Goal: Check status: Check status

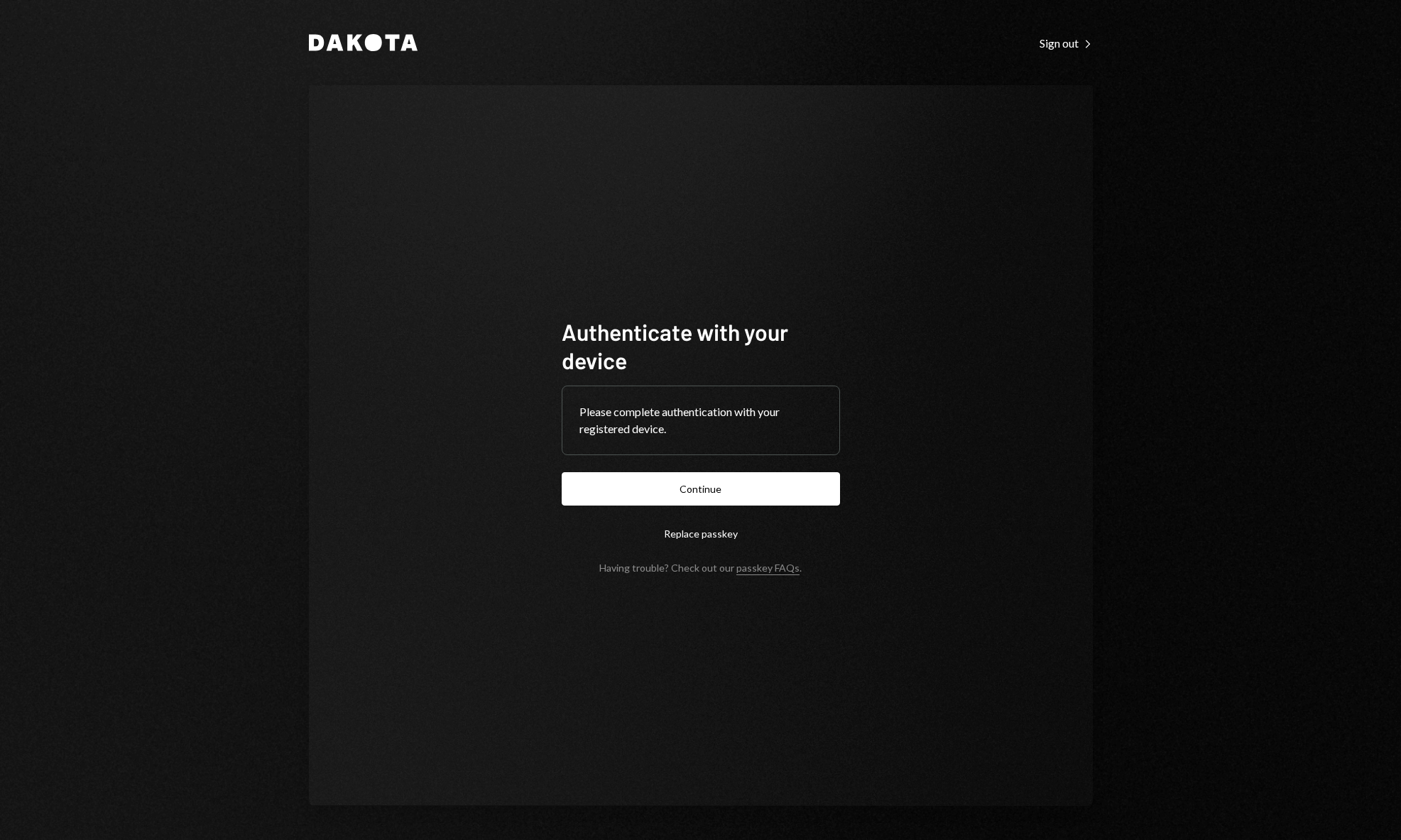
click at [662, 486] on button "Continue" at bounding box center [700, 488] width 278 height 33
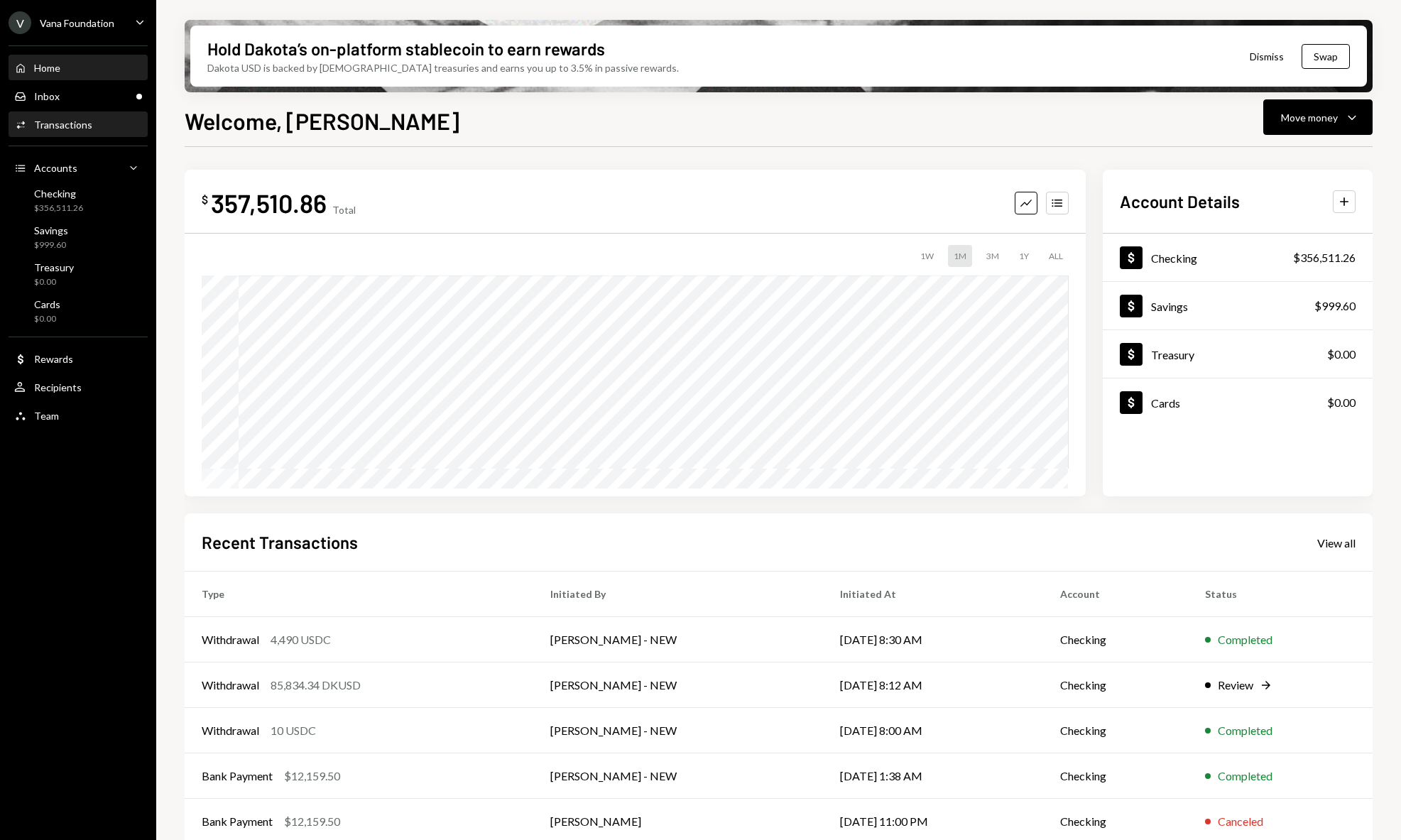
click at [78, 124] on div "Transactions" at bounding box center [63, 124] width 58 height 12
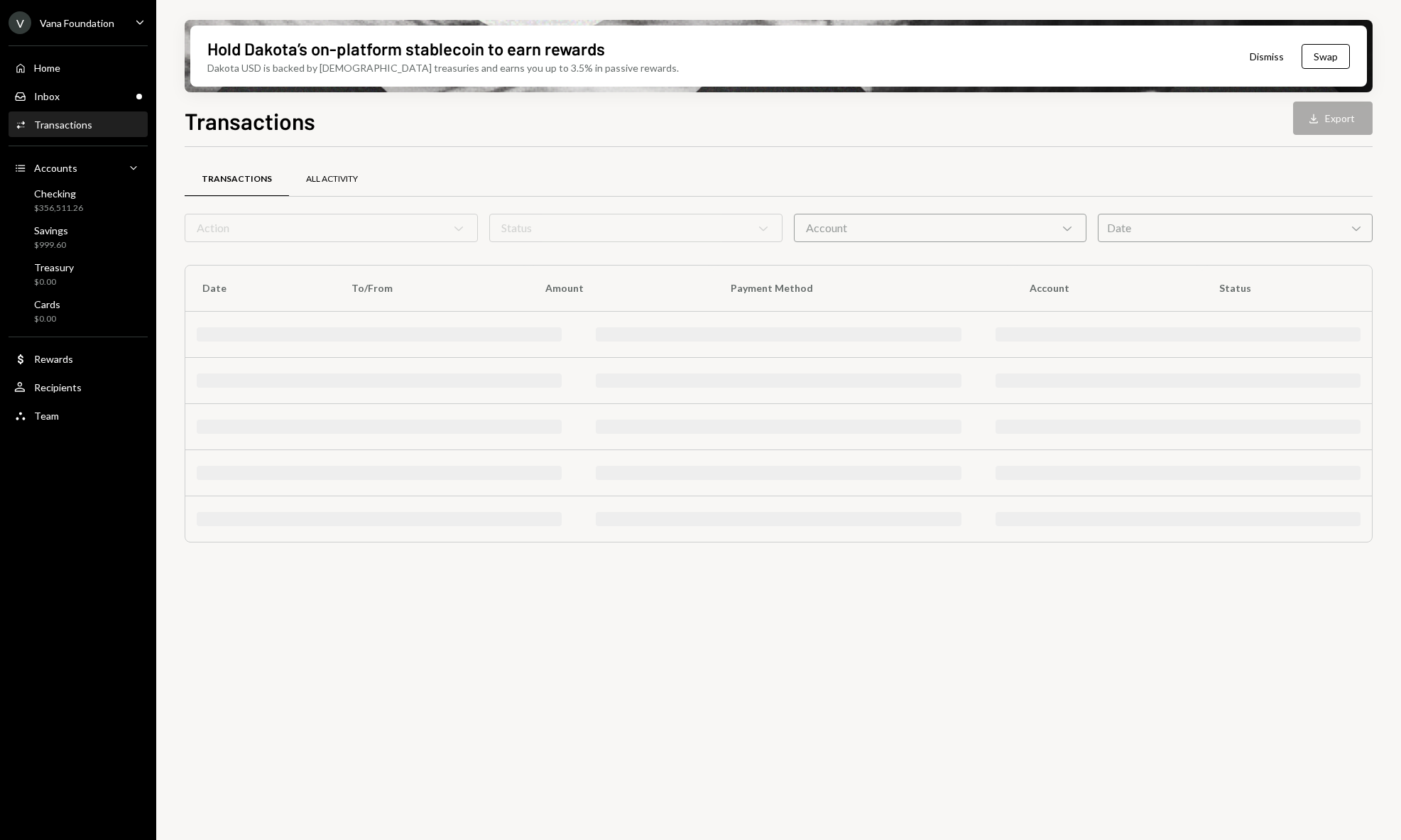
click at [335, 177] on div "All Activity" at bounding box center [332, 179] width 52 height 12
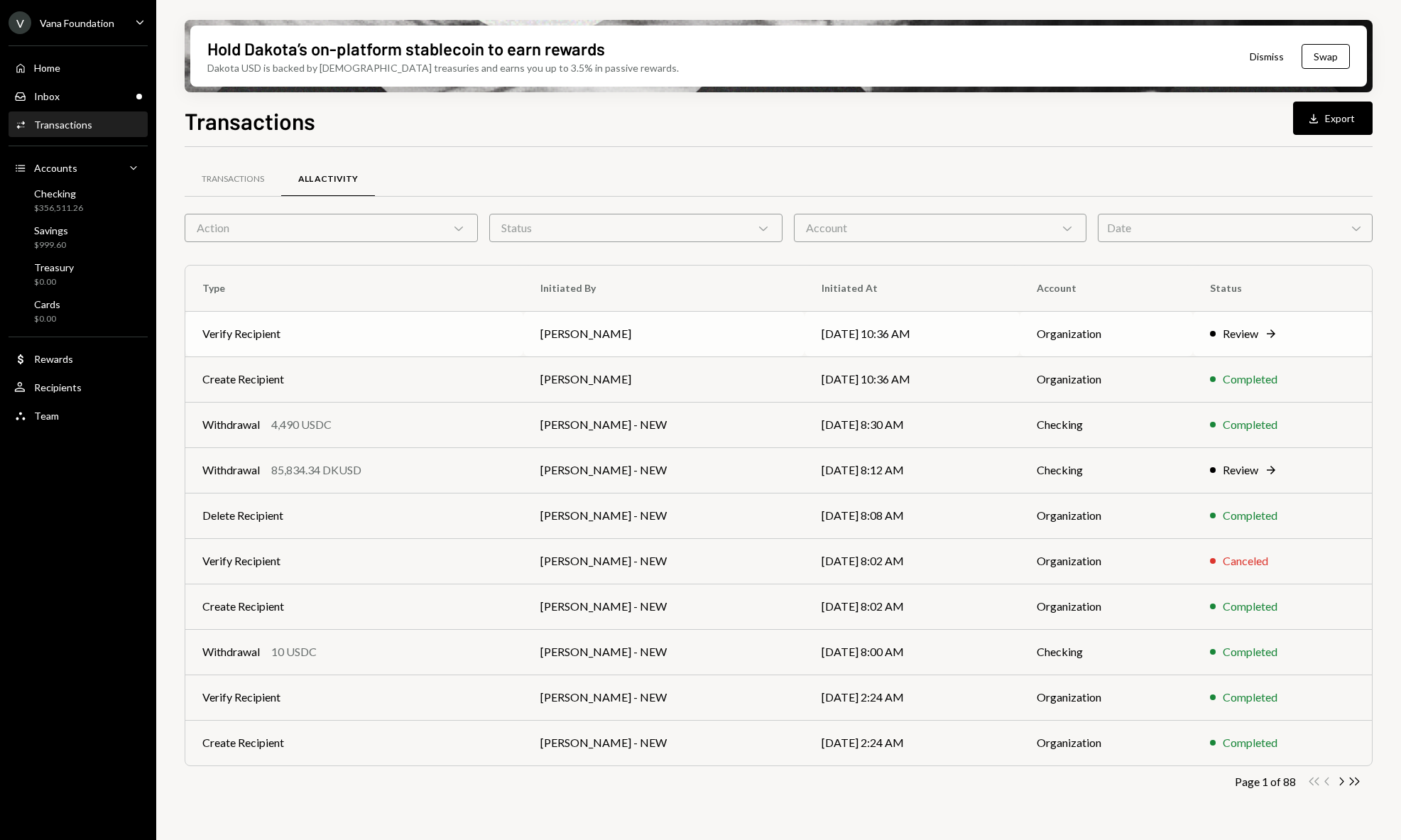
click at [586, 340] on td "[PERSON_NAME]" at bounding box center [663, 333] width 282 height 45
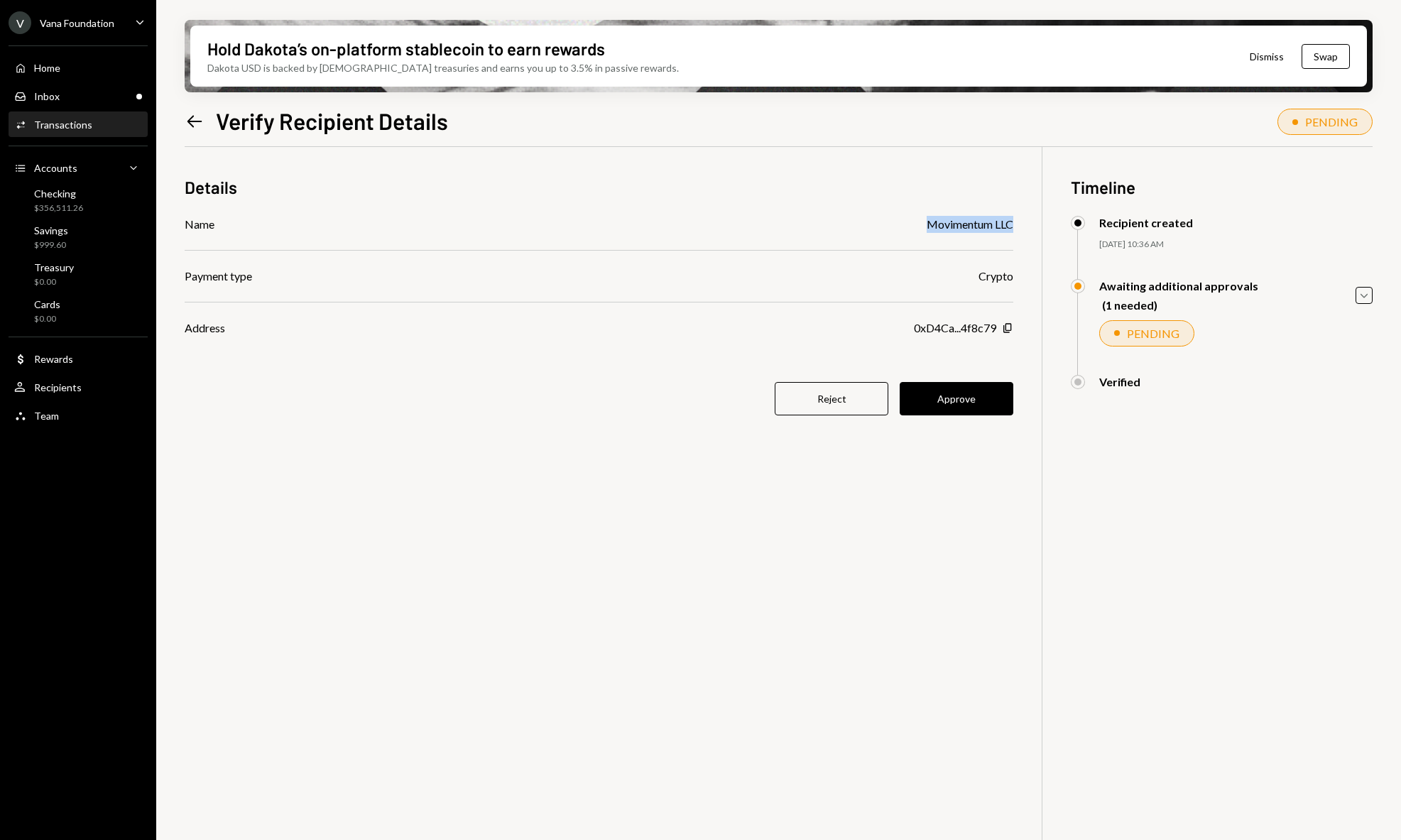
drag, startPoint x: 929, startPoint y: 217, endPoint x: 1020, endPoint y: 220, distance: 91.0
click at [1017, 220] on div "Details Name Movimentum LLC Payment type Crypto Address 0xD4Ca...4f8c79 Copy Re…" at bounding box center [779, 567] width 1188 height 840
click at [1020, 220] on div "Details Name Movimentum LLC Payment type Crypto Address 0xD4Ca...4f8c79 Copy Re…" at bounding box center [779, 567] width 1188 height 840
click at [971, 399] on button "Approve" at bounding box center [957, 398] width 114 height 33
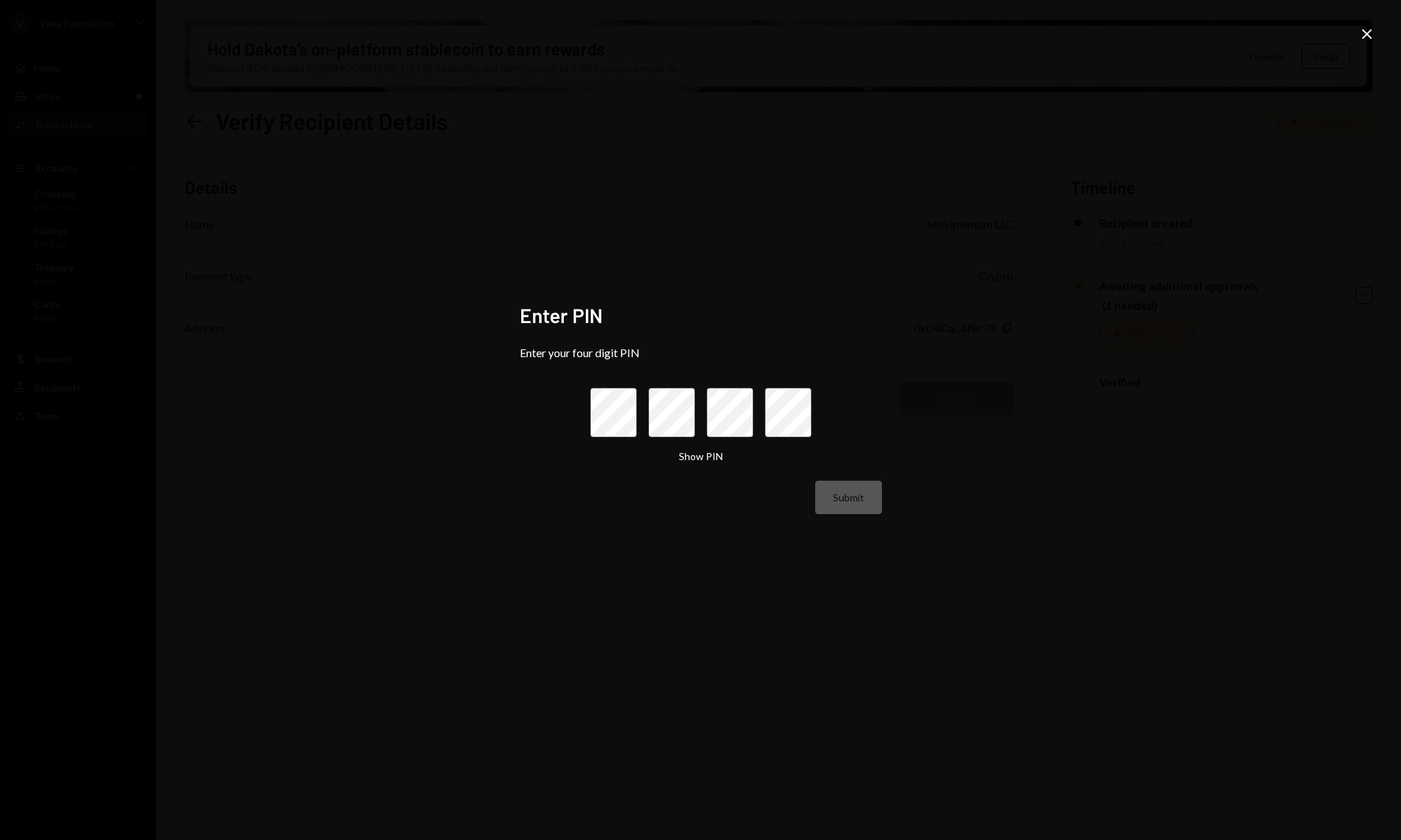
click at [1362, 40] on icon "Close" at bounding box center [1367, 34] width 17 height 17
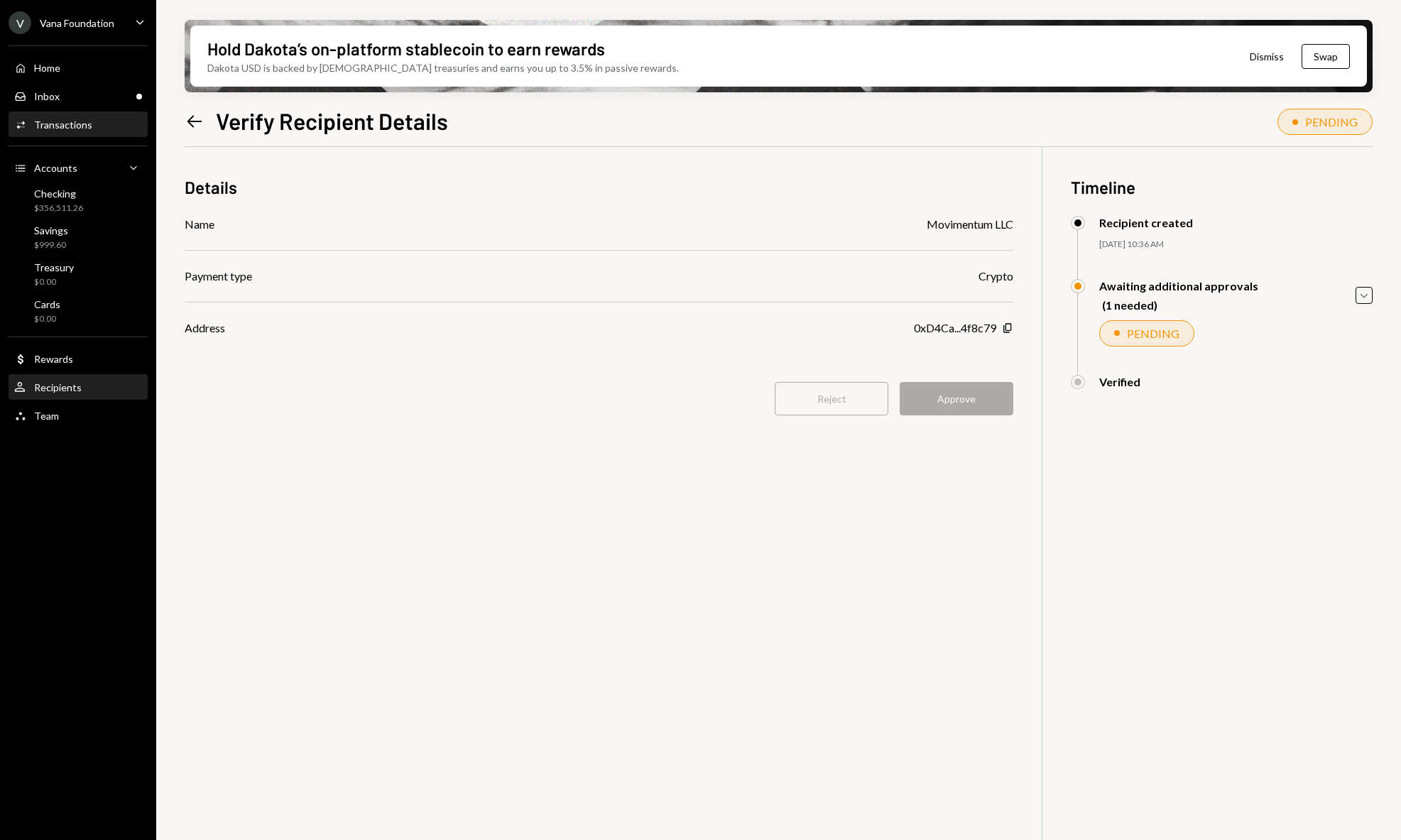
click at [79, 385] on div "Recipients" at bounding box center [58, 387] width 48 height 12
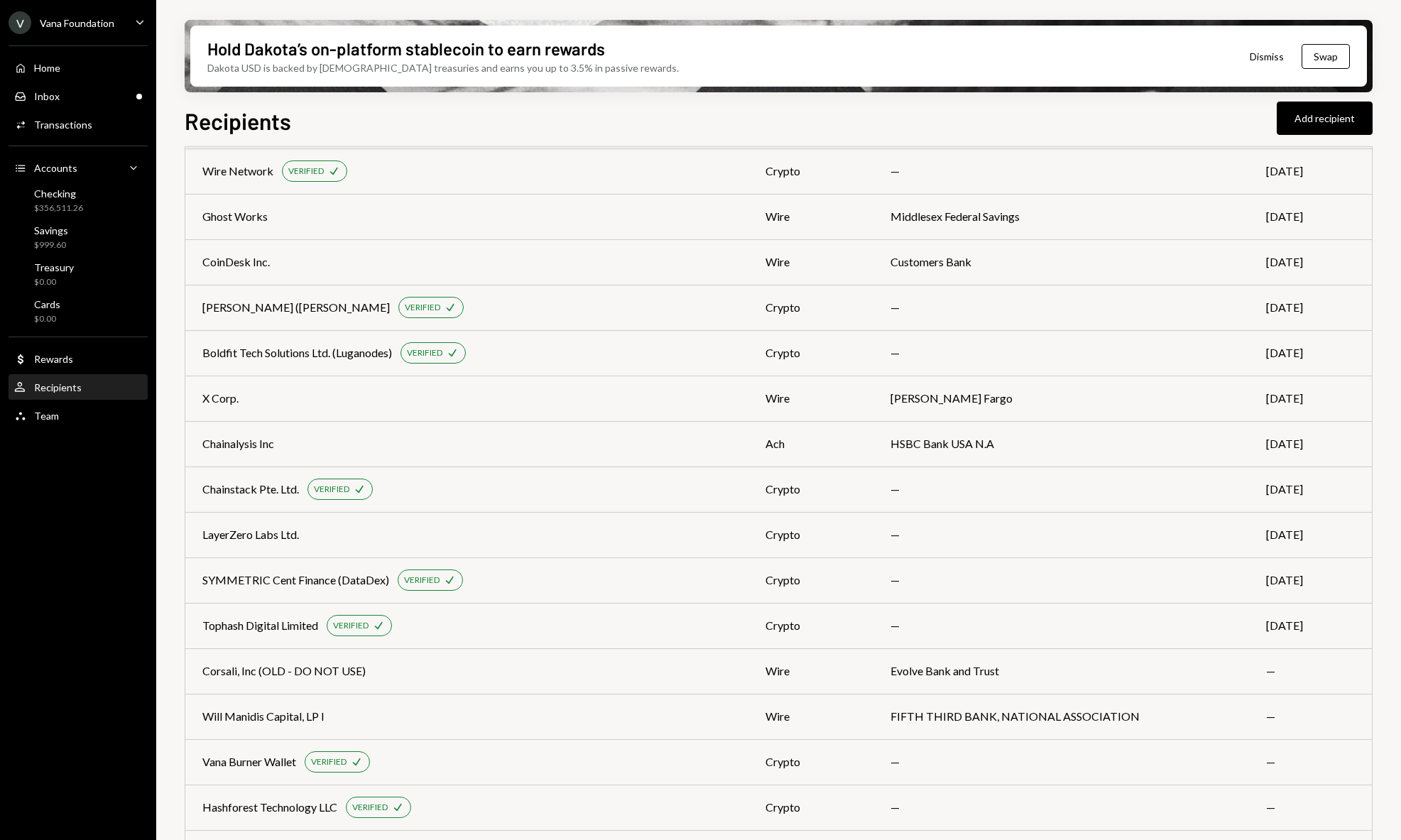
scroll to position [3613, 0]
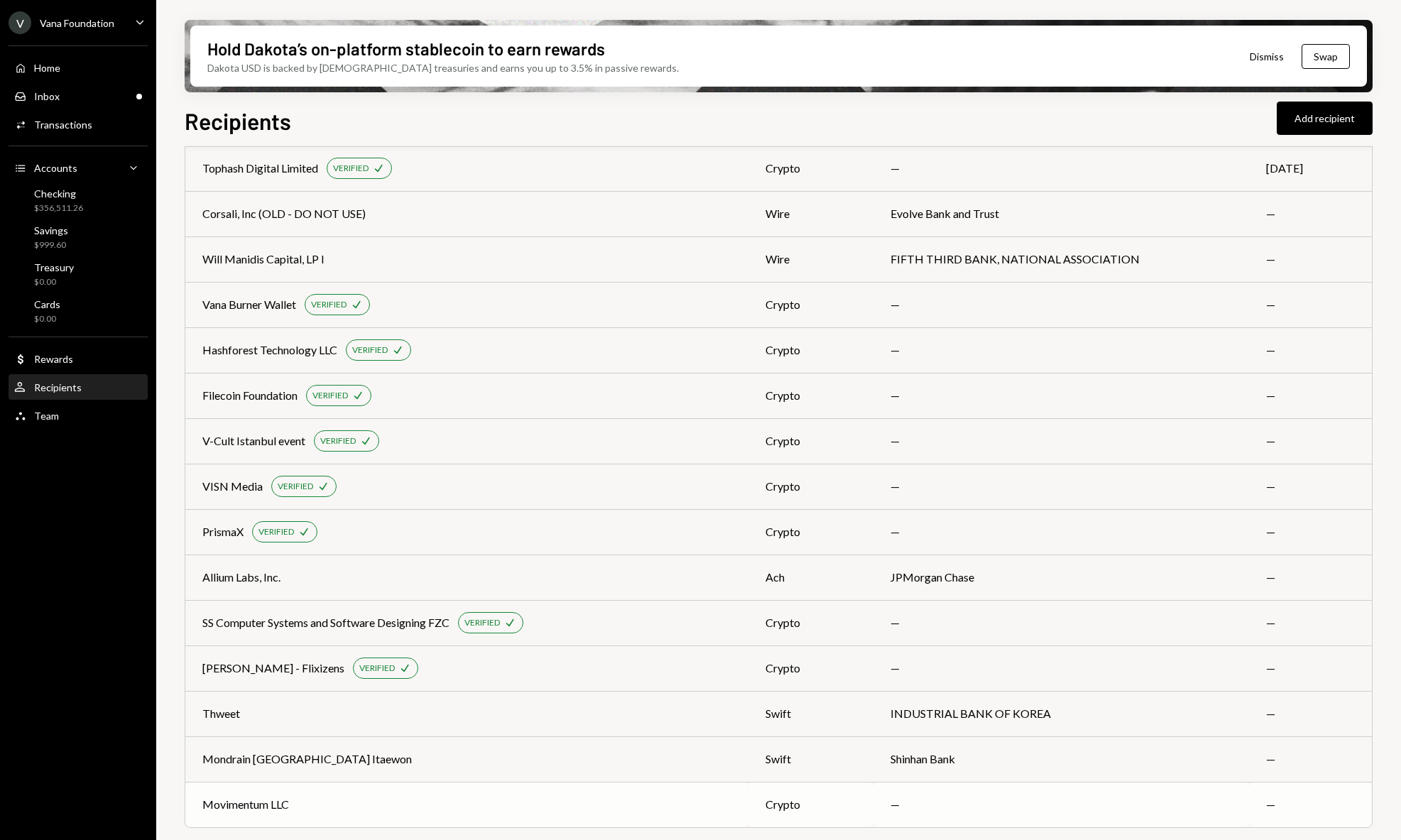
click at [381, 801] on div "Movimentum LLC" at bounding box center [466, 804] width 529 height 17
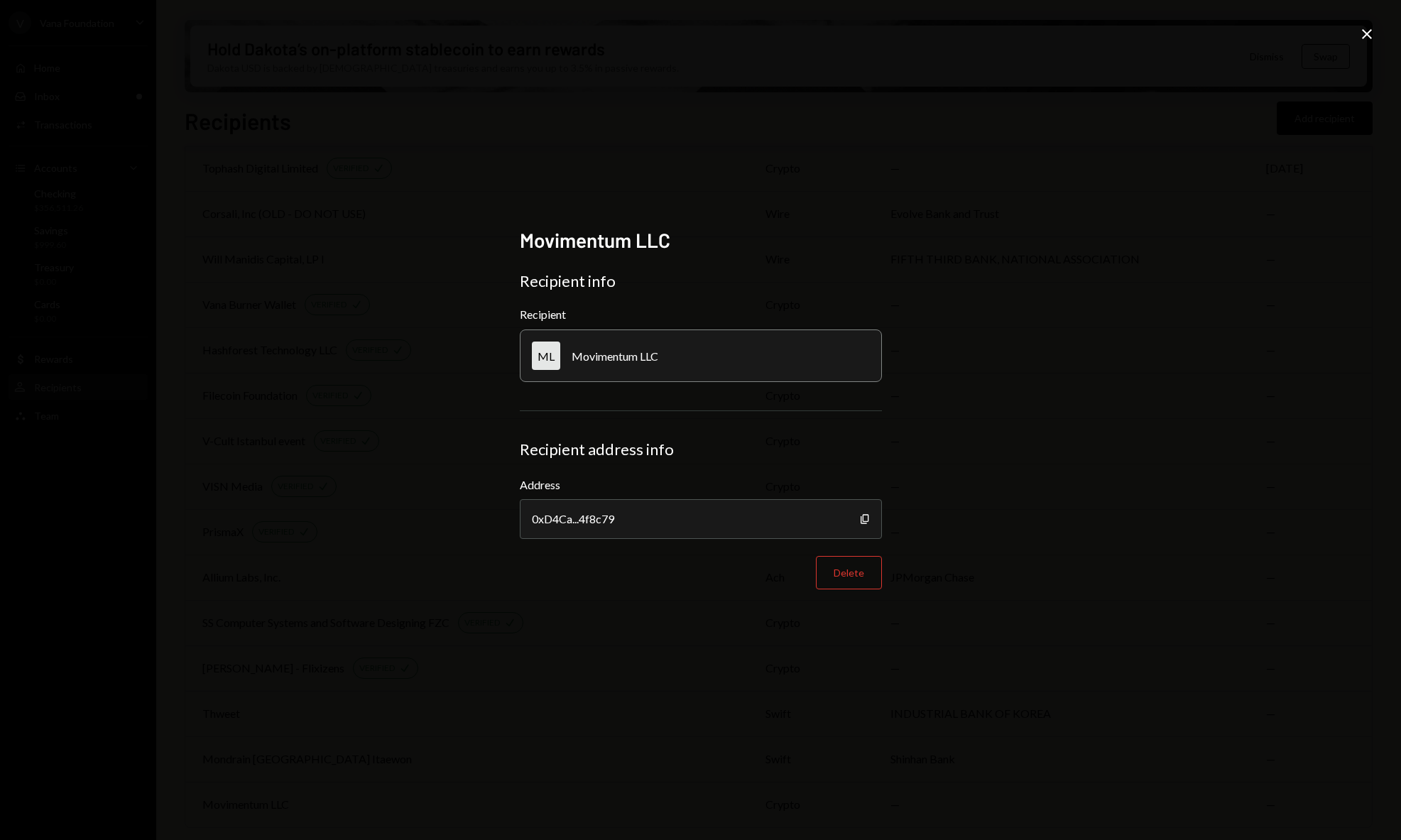
click at [1368, 34] on icon "Close" at bounding box center [1367, 34] width 17 height 17
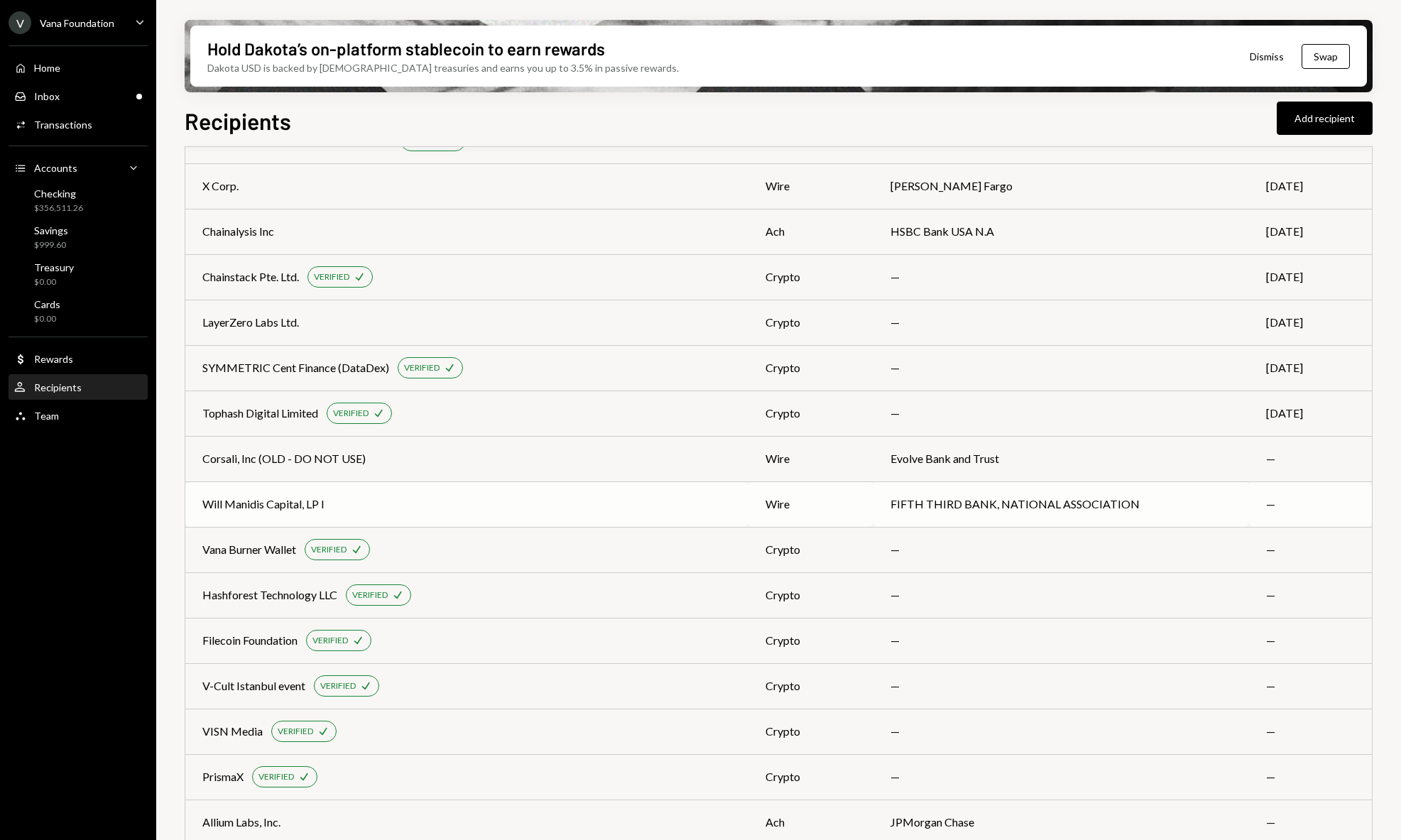
scroll to position [2907, 0]
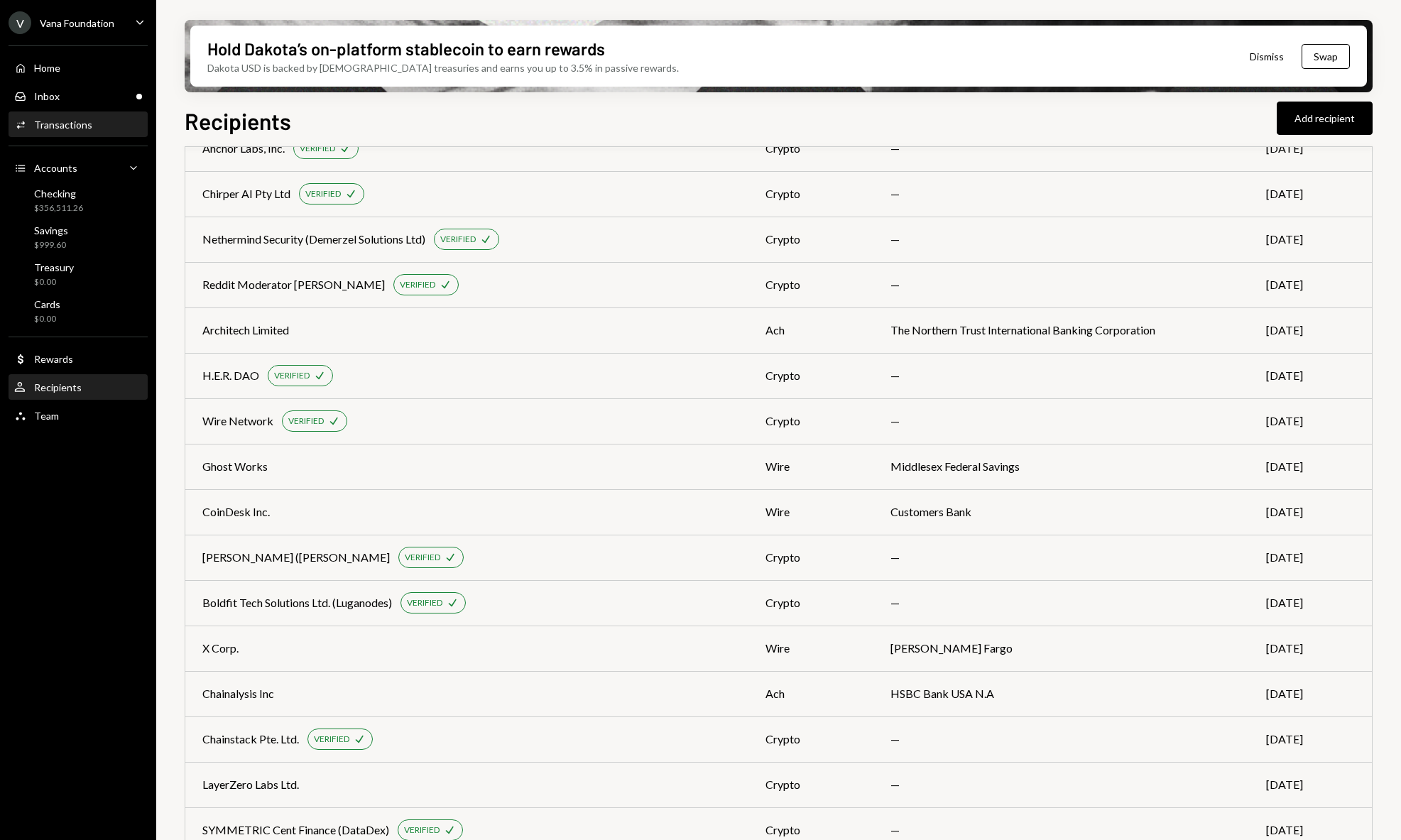
click at [79, 120] on div "Transactions" at bounding box center [63, 124] width 58 height 12
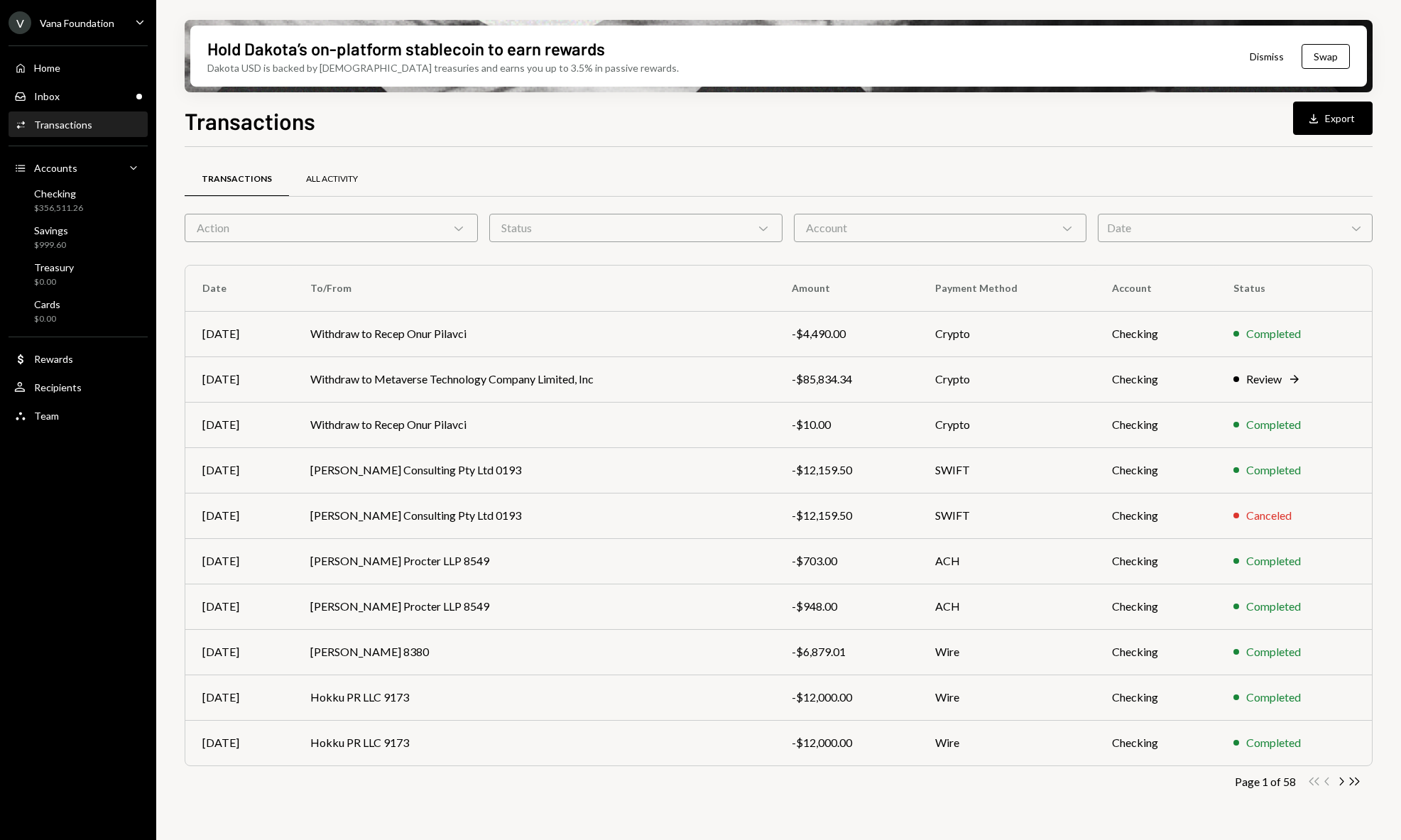
click at [348, 176] on div "All Activity" at bounding box center [332, 179] width 52 height 12
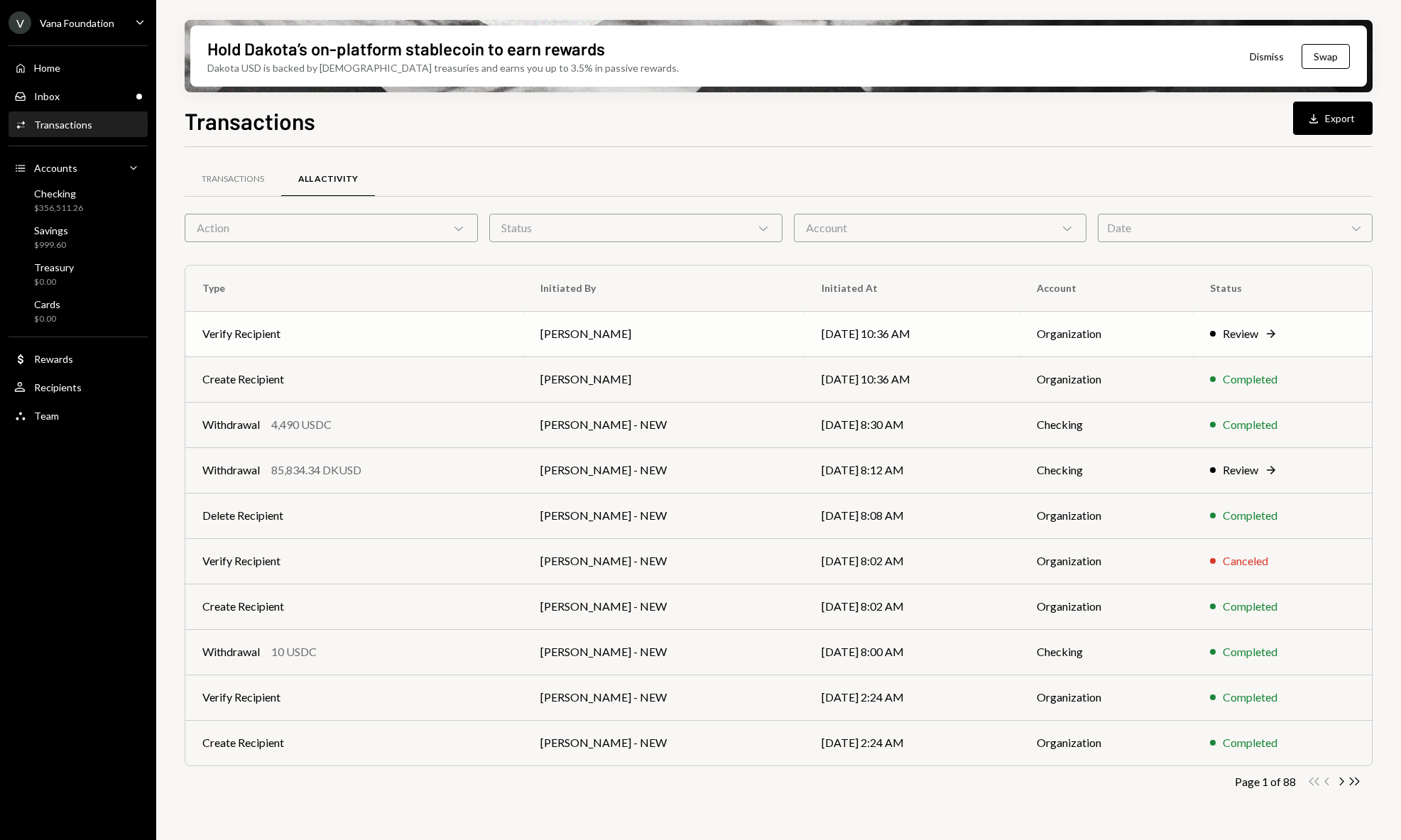
click at [1210, 331] on div at bounding box center [1212, 333] width 6 height 6
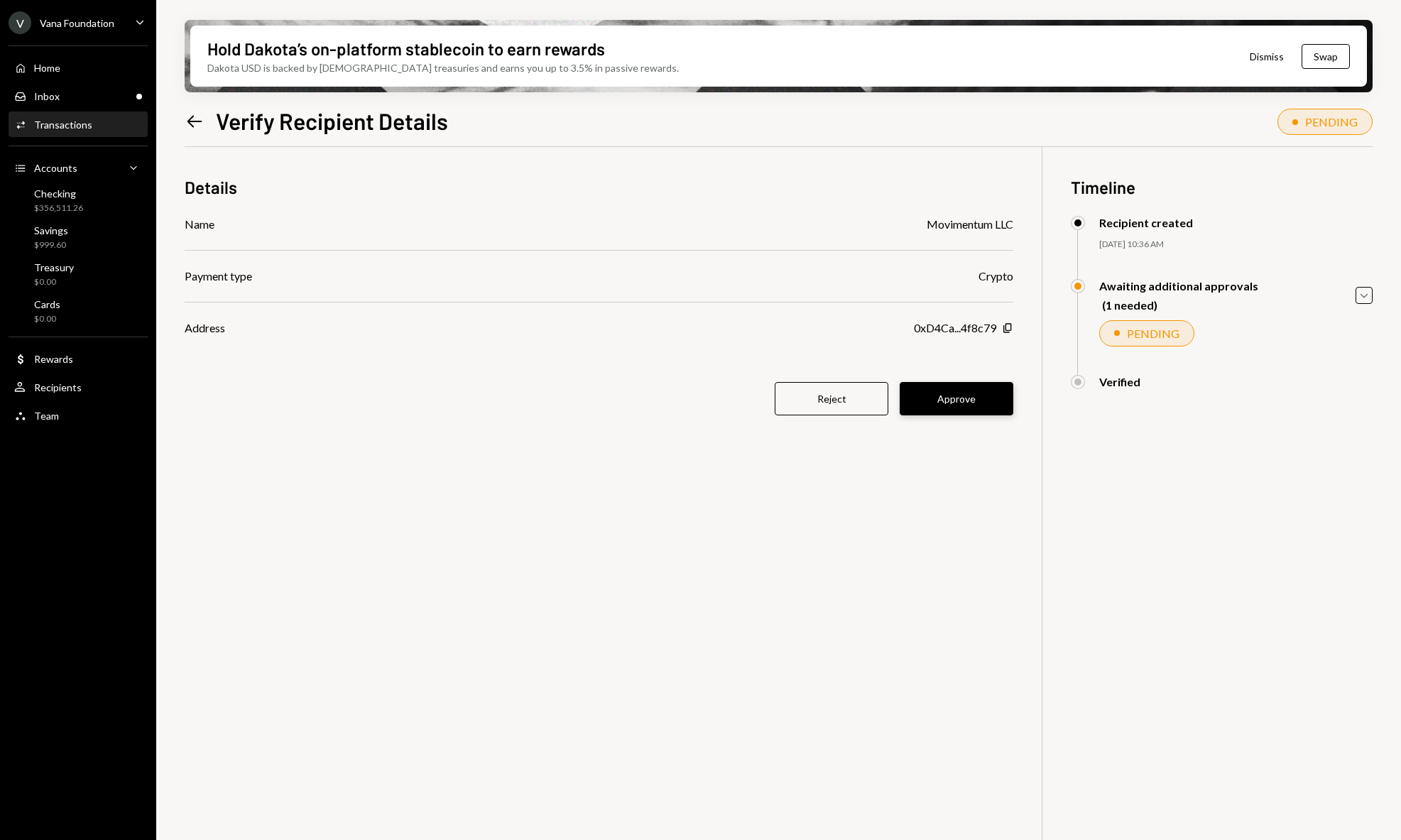
click at [967, 400] on button "Approve" at bounding box center [957, 398] width 114 height 33
